Goal: Transaction & Acquisition: Purchase product/service

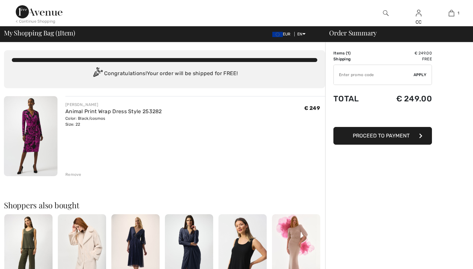
click at [386, 72] on input "TEXT" at bounding box center [374, 75] width 80 height 20
type input "LIVE10"
click at [422, 71] on div "✔ Apply Remove" at bounding box center [382, 75] width 98 height 20
click at [422, 75] on span "Apply" at bounding box center [419, 75] width 13 height 6
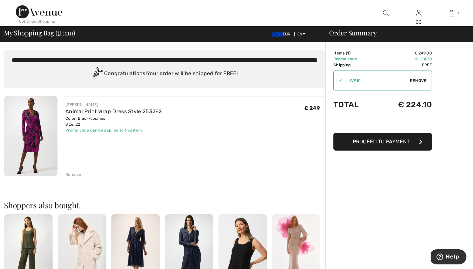
click at [54, 13] on img at bounding box center [39, 11] width 47 height 13
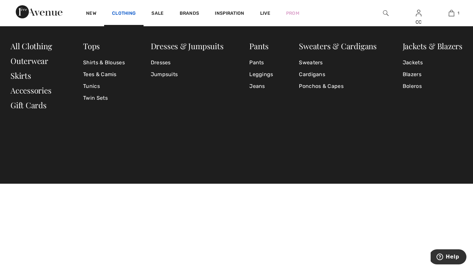
click at [127, 11] on link "Clothing" at bounding box center [124, 14] width 24 height 7
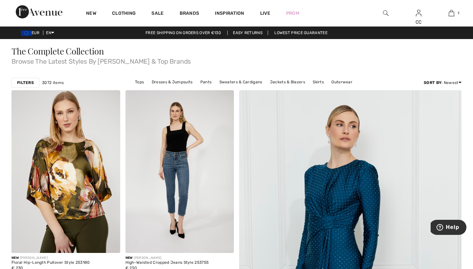
click at [29, 84] on strong "Filters" at bounding box center [25, 83] width 17 height 6
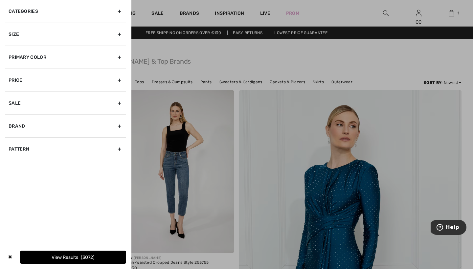
click at [34, 35] on div "Size" at bounding box center [65, 34] width 121 height 23
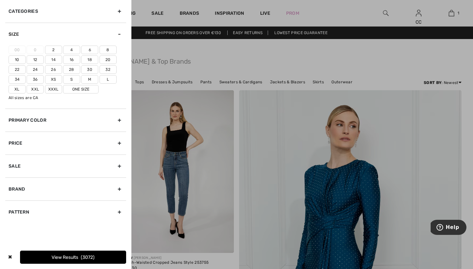
click at [39, 69] on label "24" at bounding box center [35, 69] width 17 height 9
click at [0, 0] on input"] "24" at bounding box center [0, 0] width 0 height 0
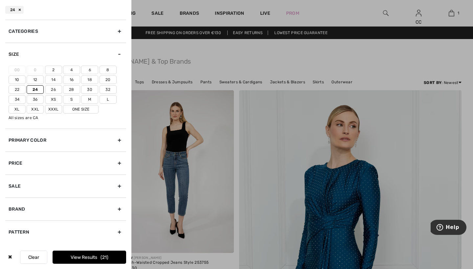
click at [71, 256] on button "View Results 21" at bounding box center [90, 257] width 74 height 13
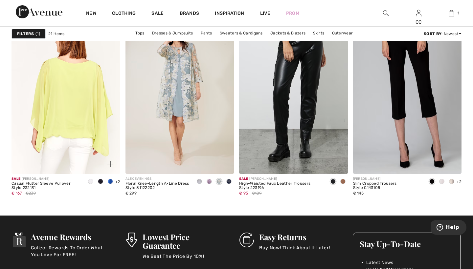
scroll to position [1126, 0]
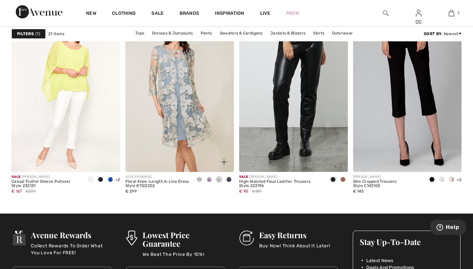
click at [176, 139] on img at bounding box center [179, 90] width 109 height 163
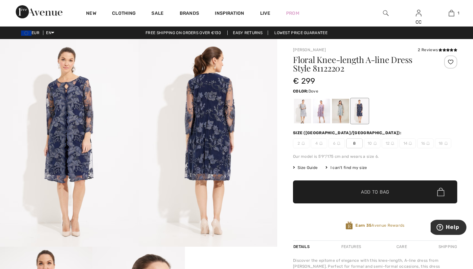
click at [294, 116] on div at bounding box center [302, 111] width 17 height 25
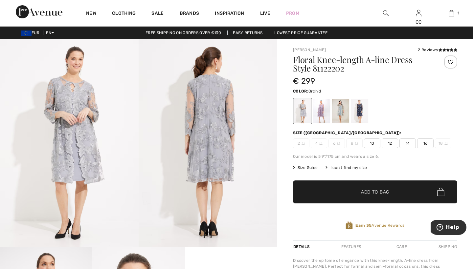
click at [324, 114] on div at bounding box center [321, 111] width 17 height 25
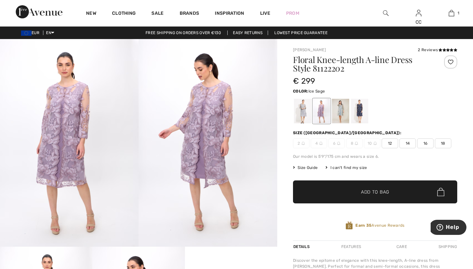
click at [341, 113] on div at bounding box center [340, 111] width 17 height 25
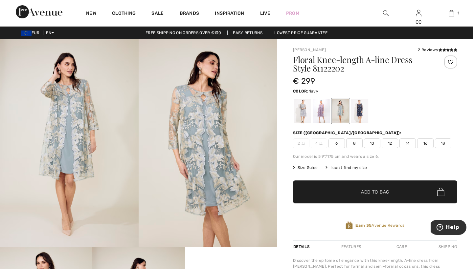
click at [354, 110] on div at bounding box center [359, 111] width 17 height 25
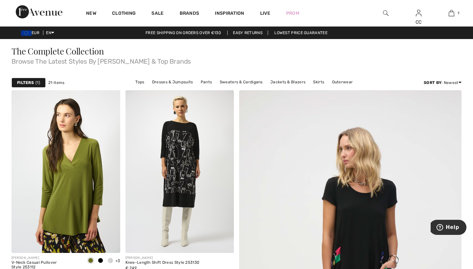
click at [38, 82] on span "1" at bounding box center [37, 83] width 5 height 6
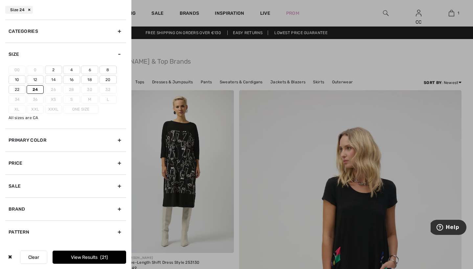
click at [21, 90] on label "22" at bounding box center [17, 89] width 17 height 9
click at [0, 0] on input"] "22" at bounding box center [0, 0] width 0 height 0
click at [37, 89] on label "24" at bounding box center [35, 89] width 17 height 9
click at [0, 0] on input"] "24" at bounding box center [0, 0] width 0 height 0
click at [103, 256] on span "913" at bounding box center [104, 258] width 11 height 6
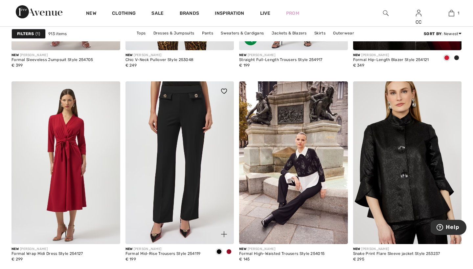
scroll to position [602, 0]
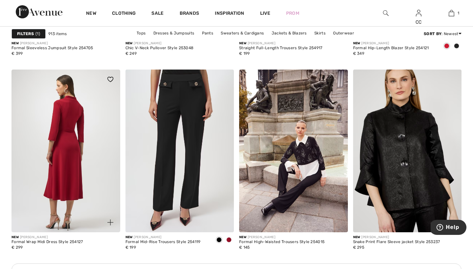
click at [86, 158] on img at bounding box center [65, 151] width 109 height 163
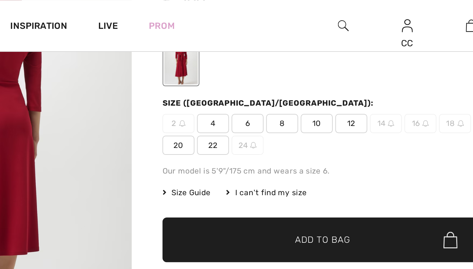
scroll to position [71, 0]
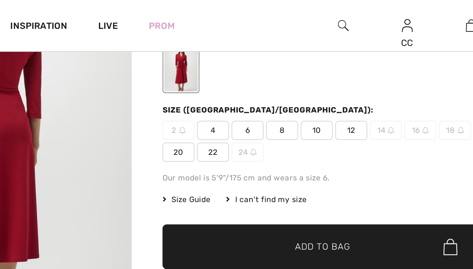
click at [311, 77] on span "22" at bounding box center [319, 78] width 16 height 10
click at [293, 120] on span "✔ Added to Bag Add to Bag" at bounding box center [375, 126] width 164 height 23
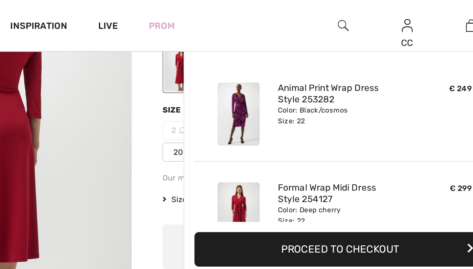
scroll to position [20, 0]
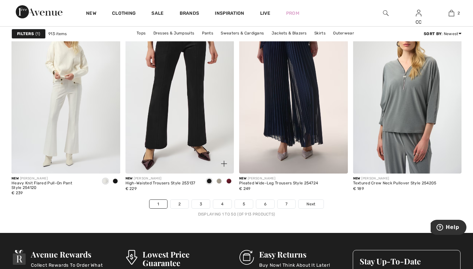
scroll to position [2826, 0]
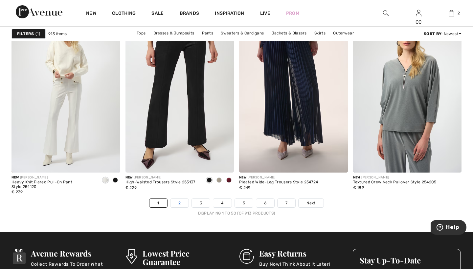
click at [179, 203] on link "2" at bounding box center [179, 203] width 18 height 9
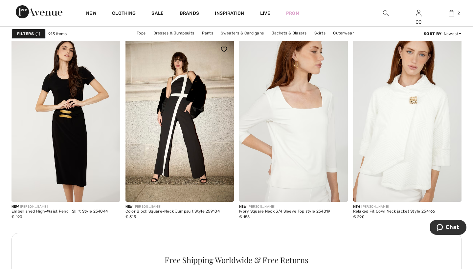
scroll to position [1271, 0]
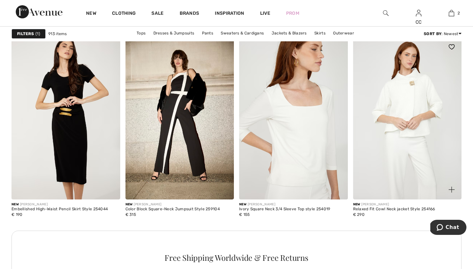
click at [432, 138] on img at bounding box center [407, 118] width 109 height 163
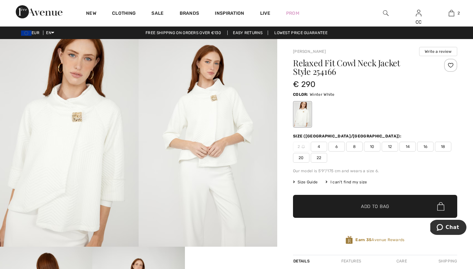
scroll to position [2, 0]
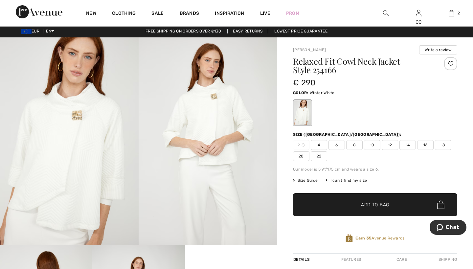
click at [201, 148] on img at bounding box center [208, 141] width 139 height 208
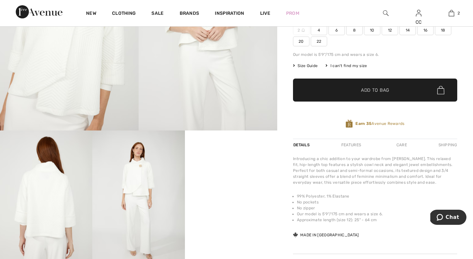
click at [56, 80] on img at bounding box center [69, 27] width 139 height 208
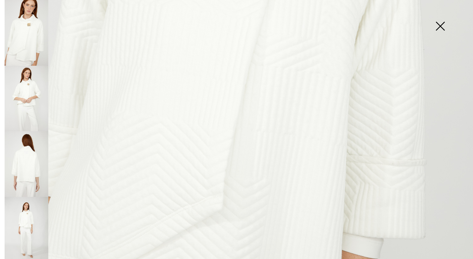
scroll to position [314, 0]
click at [442, 28] on img at bounding box center [439, 27] width 33 height 34
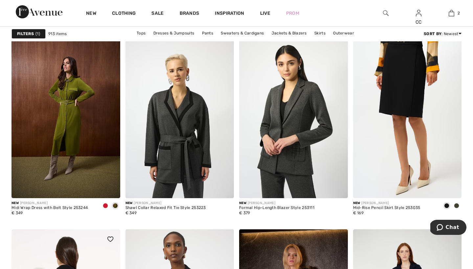
scroll to position [1926, 0]
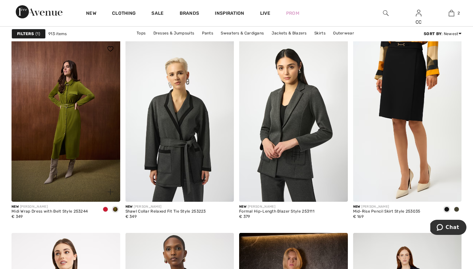
click at [106, 209] on span at bounding box center [105, 209] width 5 height 5
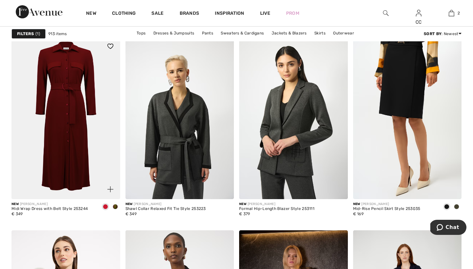
scroll to position [1929, 0]
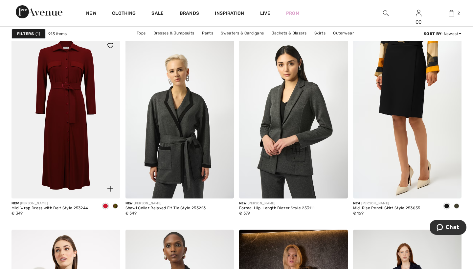
click at [106, 204] on span at bounding box center [105, 206] width 5 height 5
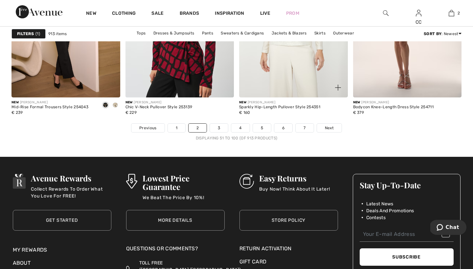
scroll to position [2899, 0]
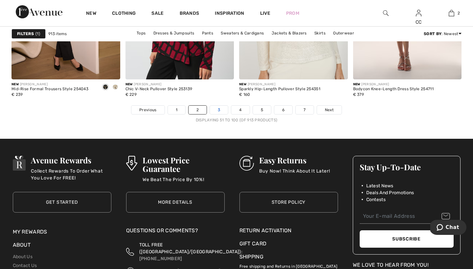
click at [223, 113] on link "3" at bounding box center [219, 110] width 18 height 9
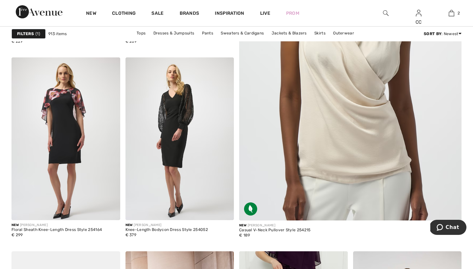
scroll to position [237, 0]
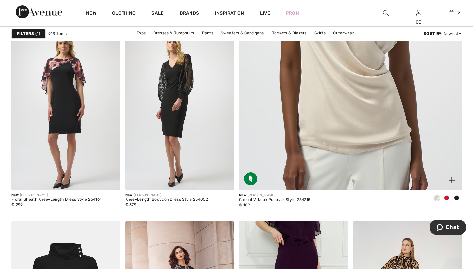
click at [447, 197] on span at bounding box center [446, 197] width 5 height 5
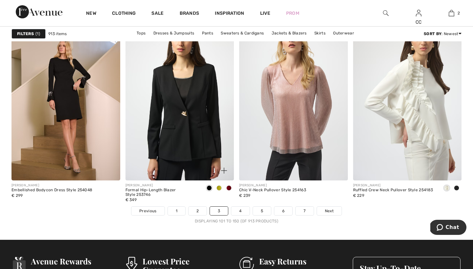
scroll to position [2800, 0]
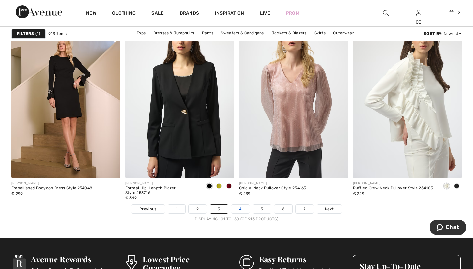
click at [240, 212] on link "4" at bounding box center [240, 209] width 18 height 9
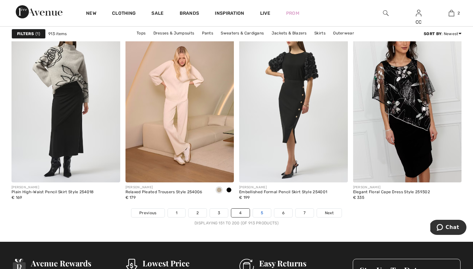
click at [263, 214] on link "5" at bounding box center [262, 213] width 18 height 9
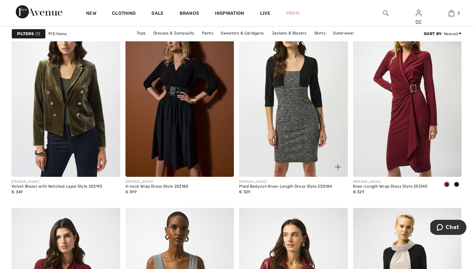
scroll to position [444, 0]
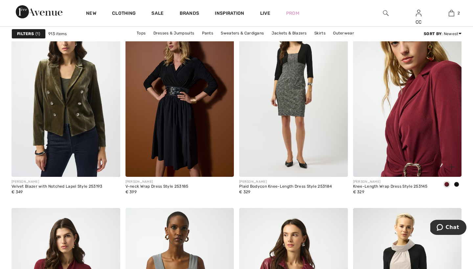
click at [409, 172] on img at bounding box center [407, 95] width 109 height 163
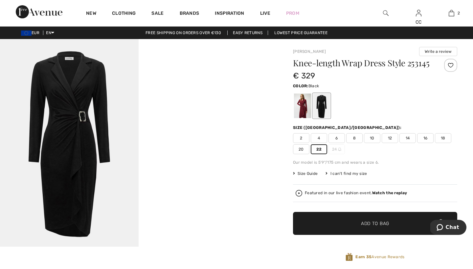
click at [335, 214] on span "✔ Added to Bag Add to Bag" at bounding box center [375, 223] width 164 height 23
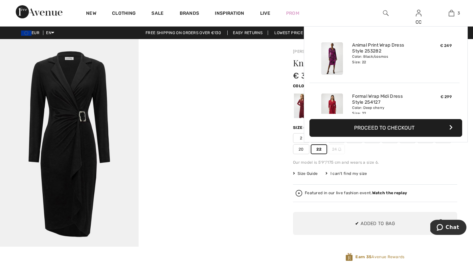
scroll to position [72, 0]
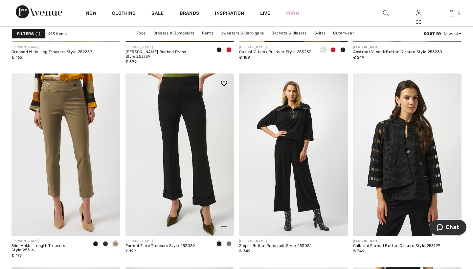
scroll to position [1044, 0]
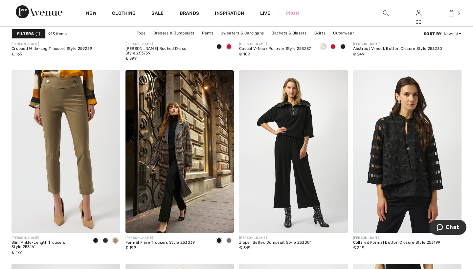
click at [229, 243] on span at bounding box center [228, 240] width 5 height 5
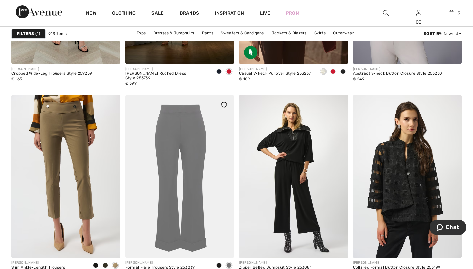
scroll to position [1017, 0]
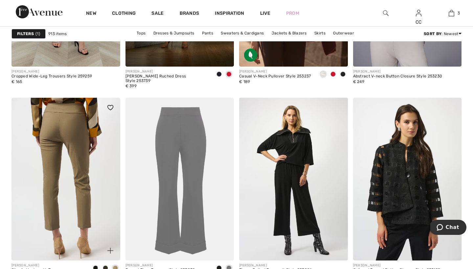
click at [103, 170] on img at bounding box center [65, 179] width 109 height 163
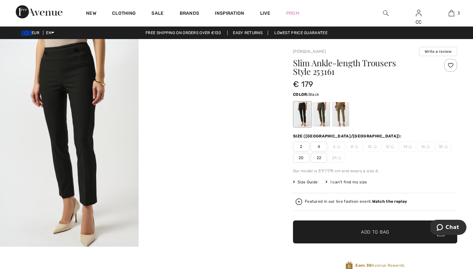
scroll to position [1, 0]
